Goal: Information Seeking & Learning: Find specific fact

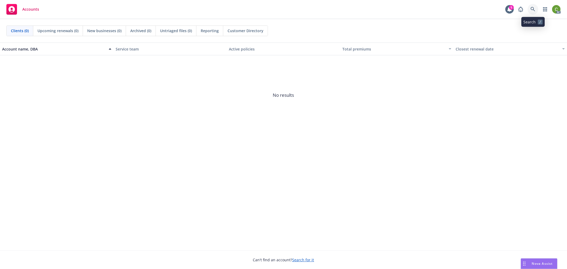
click at [531, 7] on icon at bounding box center [533, 9] width 5 height 5
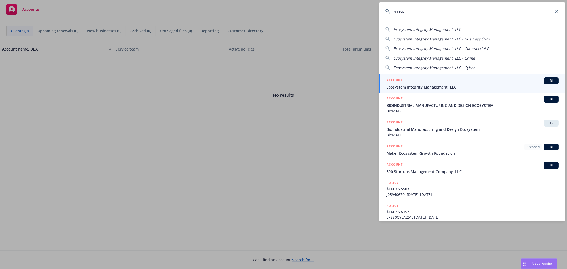
type input "ecosy"
click at [402, 87] on span "Ecosystem Integrity Management, LLC" at bounding box center [473, 87] width 172 height 6
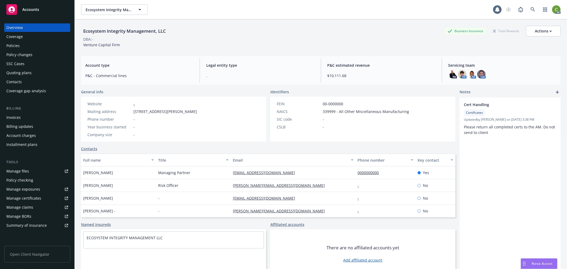
click at [42, 117] on div "Invoices" at bounding box center [37, 117] width 62 height 9
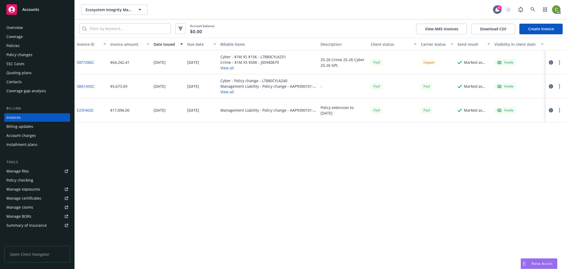
click at [88, 60] on link "50F72B6C" at bounding box center [85, 63] width 17 height 6
click at [41, 48] on div "Policies" at bounding box center [37, 45] width 62 height 9
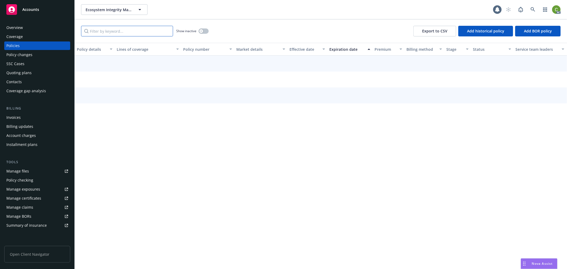
click at [111, 28] on input "Filter by keyword..." at bounding box center [127, 31] width 92 height 11
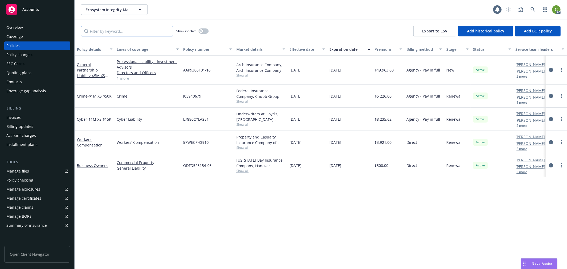
paste input "J05940679"
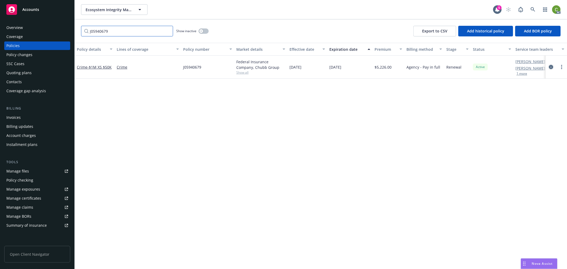
type input "J05940679"
click at [552, 67] on icon "circleInformation" at bounding box center [551, 67] width 4 height 4
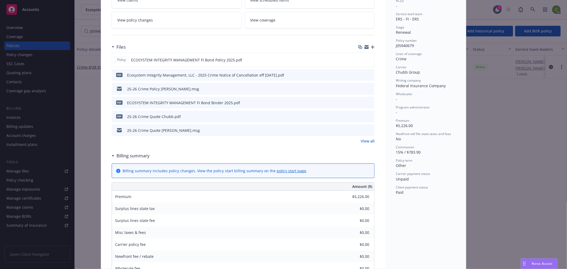
scroll to position [30, 0]
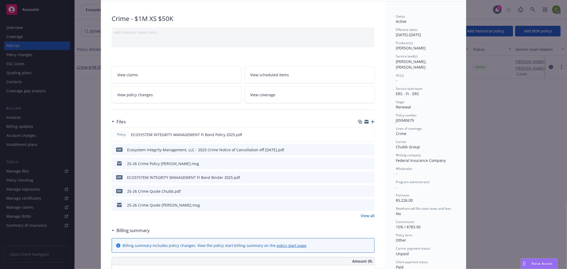
click at [163, 93] on link "View policy changes" at bounding box center [177, 94] width 130 height 17
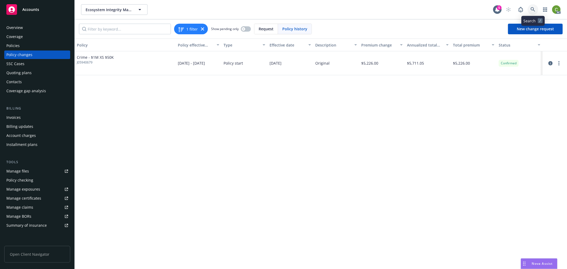
click at [531, 9] on icon at bounding box center [533, 9] width 5 height 5
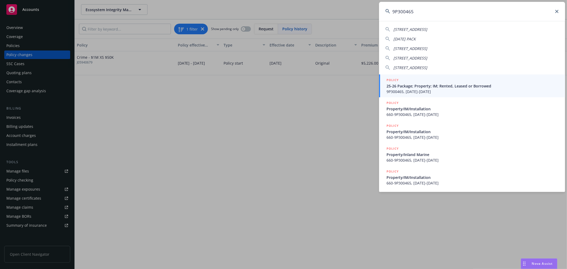
type input "9P300465"
click at [454, 87] on span "25-26 Package; Property; IM; Rented, Leased or Borrowed" at bounding box center [473, 86] width 172 height 6
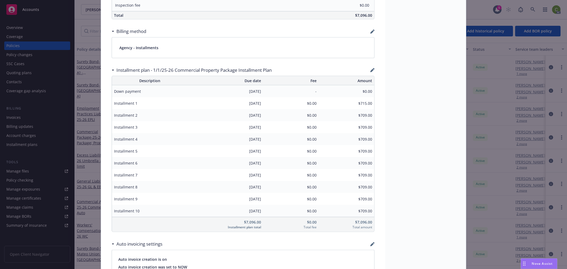
scroll to position [413, 0]
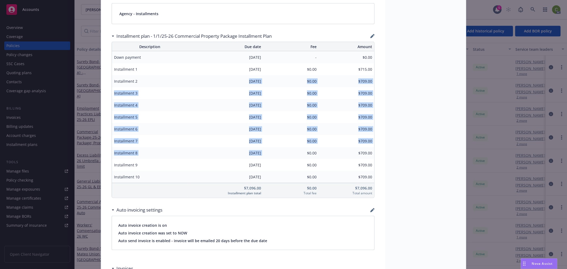
drag, startPoint x: 238, startPoint y: 82, endPoint x: 267, endPoint y: 152, distance: 75.0
click at [267, 152] on table "Description Due date Fee Amount Down payment [DATE] - $0.00 Installment 1 [DATE…" at bounding box center [243, 120] width 263 height 156
